Goal: Information Seeking & Learning: Learn about a topic

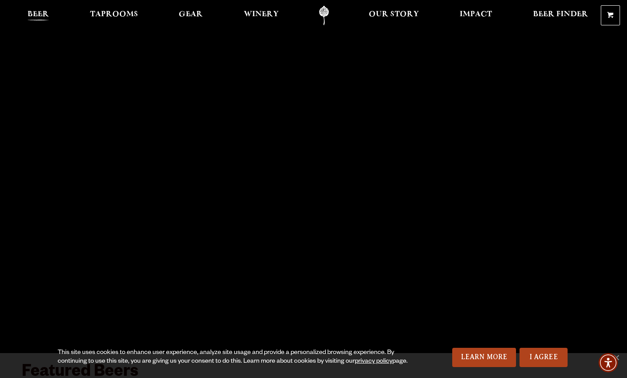
click at [34, 17] on span "Beer" at bounding box center [38, 14] width 21 height 7
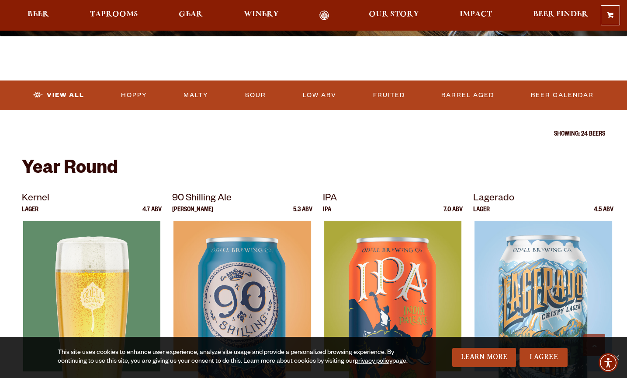
scroll to position [245, 0]
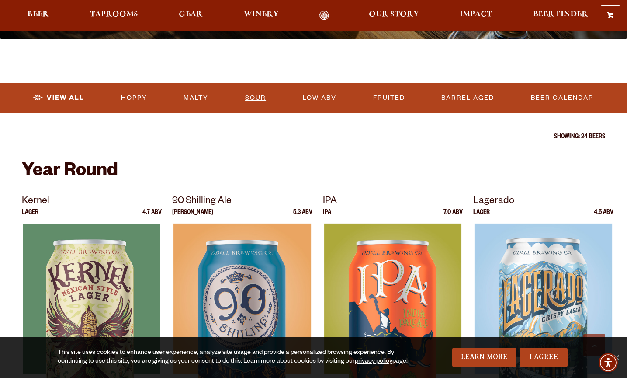
click at [251, 99] on link "Sour" at bounding box center [256, 98] width 28 height 20
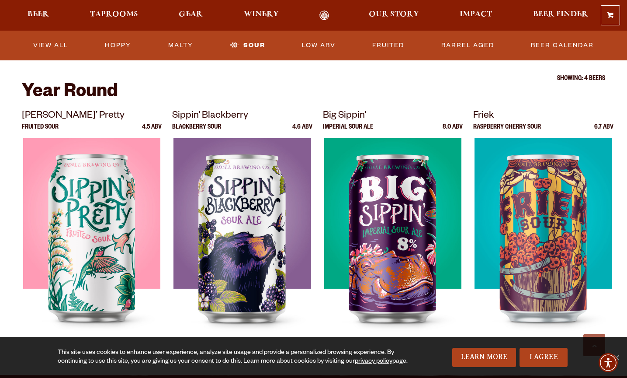
scroll to position [283, 0]
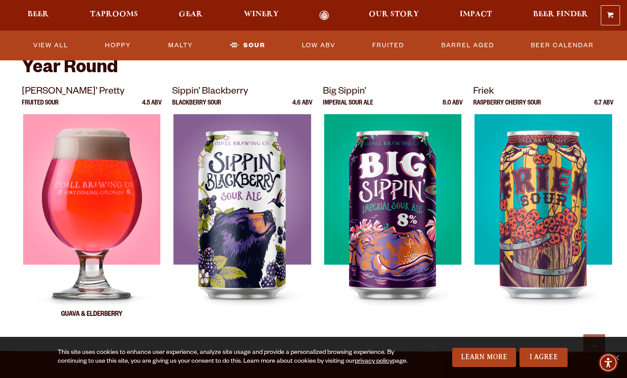
click at [81, 189] on img at bounding box center [91, 223] width 137 height 219
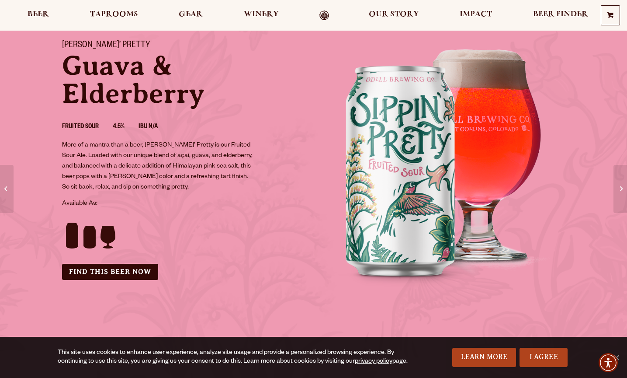
scroll to position [63, 0]
